Goal: Navigation & Orientation: Find specific page/section

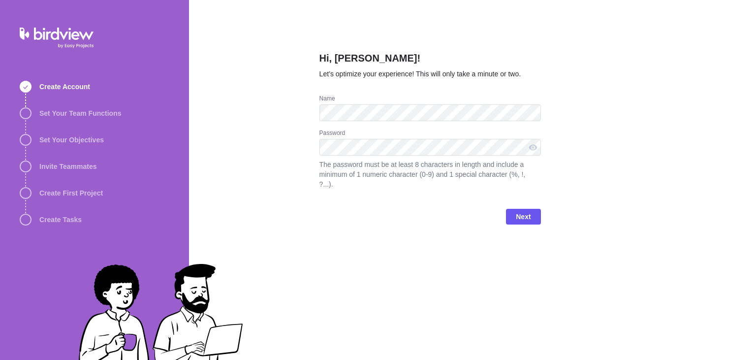
click at [659, 156] on div "Hi, [PERSON_NAME]! Let’s optimize your experience! This will only take a minute…" at bounding box center [472, 180] width 567 height 360
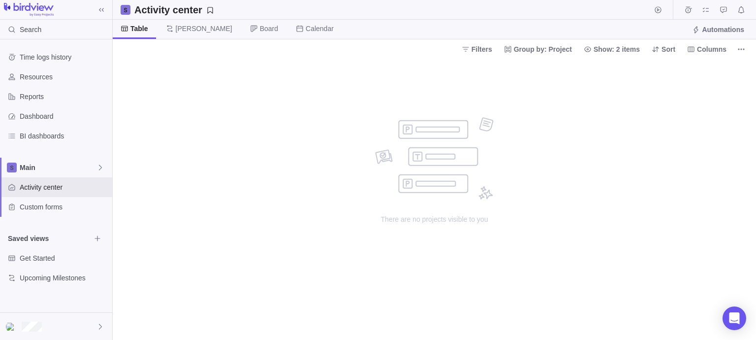
click at [300, 95] on div "There are no projects visible to you" at bounding box center [434, 199] width 643 height 281
